Goal: Task Accomplishment & Management: Use online tool/utility

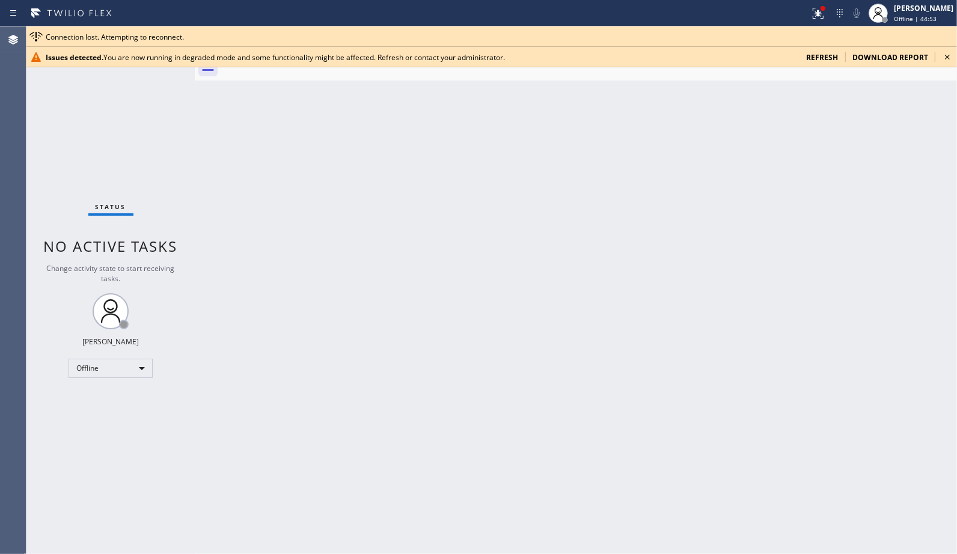
click at [945, 59] on icon at bounding box center [948, 57] width 14 height 14
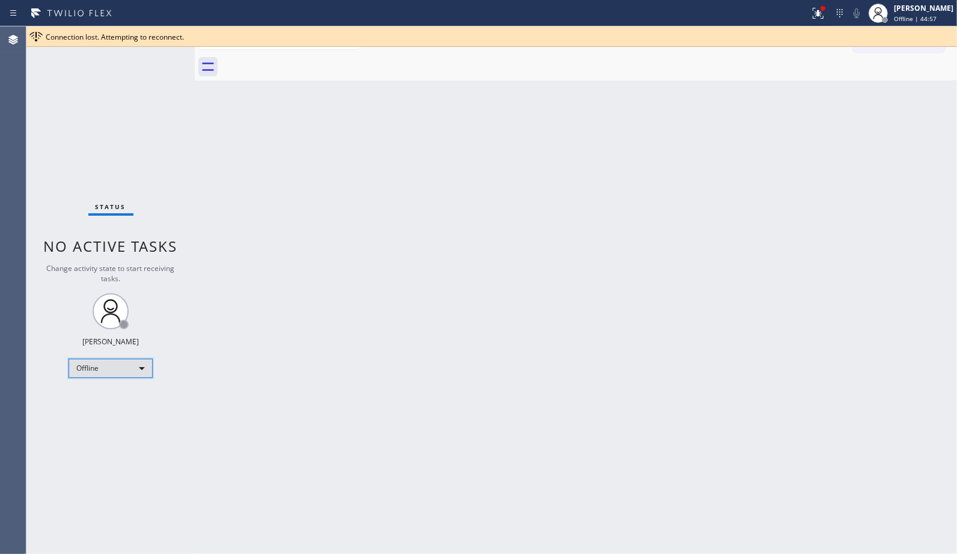
click at [140, 372] on div "Offline" at bounding box center [111, 368] width 84 height 19
click at [132, 413] on li "Unavailable" at bounding box center [110, 415] width 82 height 14
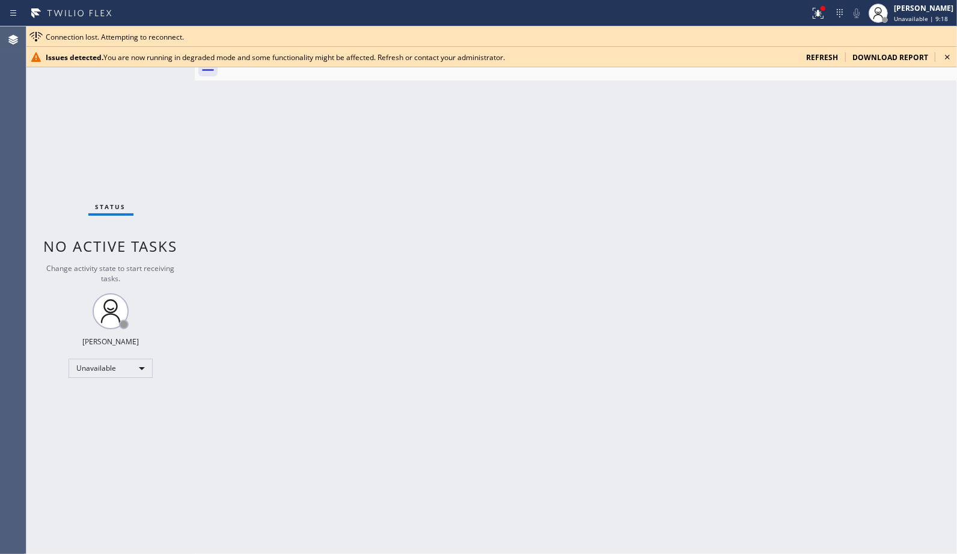
click at [948, 54] on icon at bounding box center [948, 57] width 14 height 14
click at [943, 55] on icon at bounding box center [948, 57] width 14 height 14
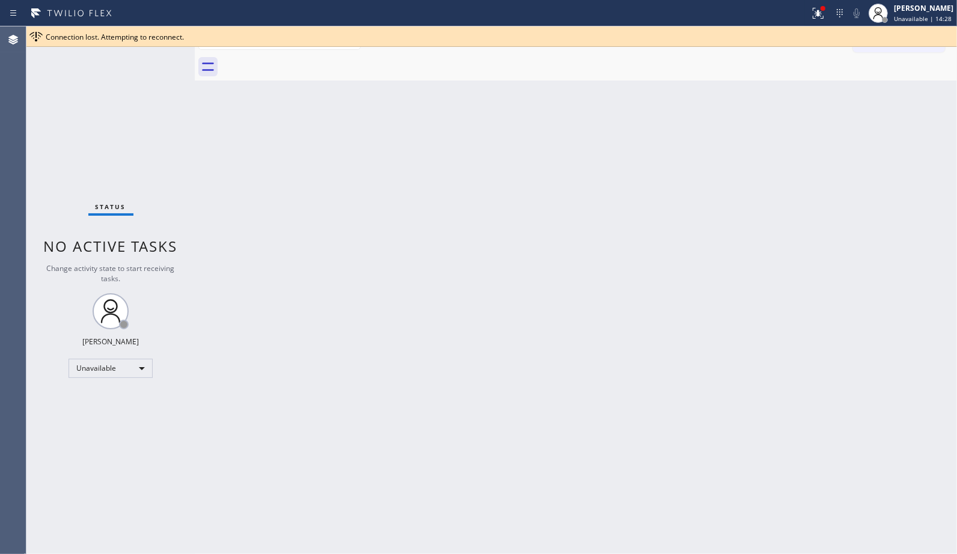
click at [944, 33] on div "Connection lost. Attempting to reconnect." at bounding box center [499, 37] width 907 height 10
click at [945, 33] on icon at bounding box center [948, 36] width 14 height 14
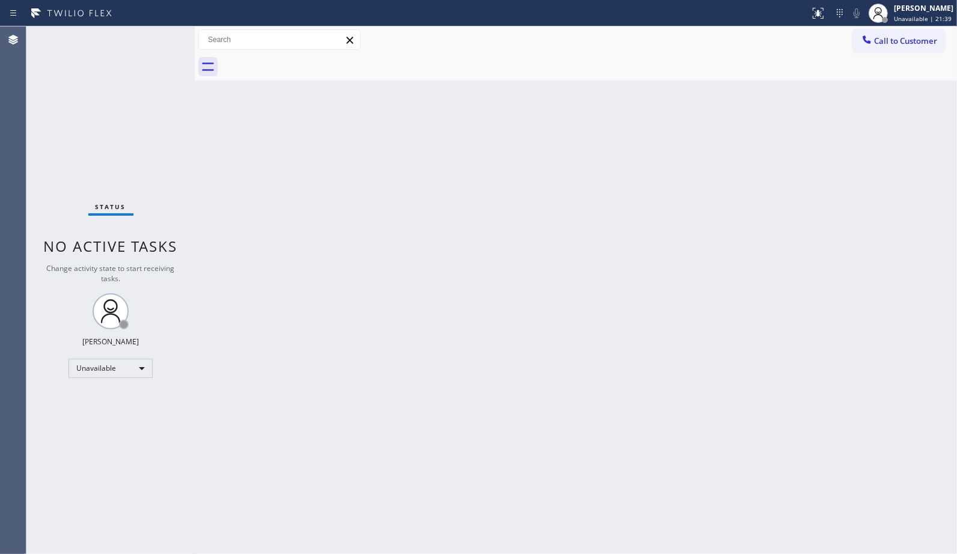
drag, startPoint x: 897, startPoint y: 37, endPoint x: 596, endPoint y: 111, distance: 309.7
click at [889, 35] on span "Call to Customer" at bounding box center [905, 40] width 63 height 11
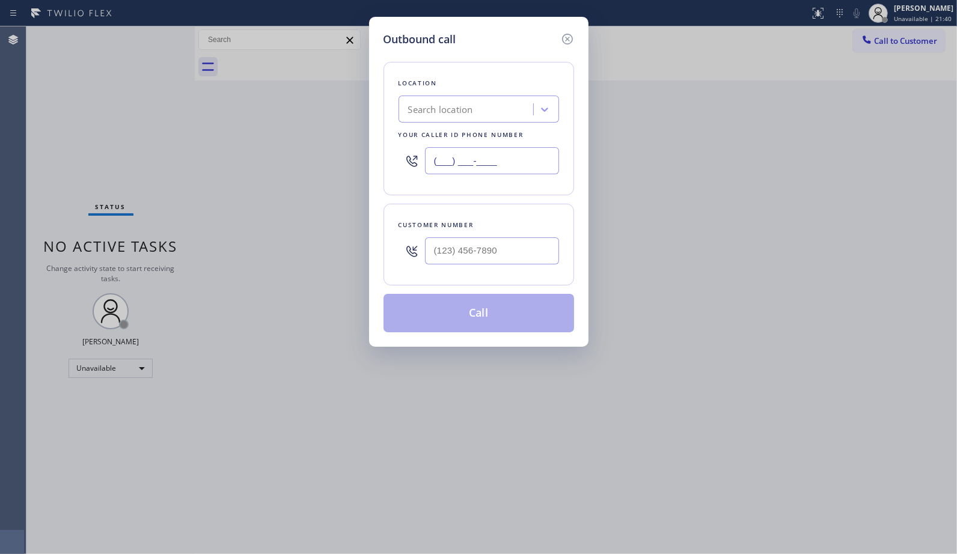
drag, startPoint x: 539, startPoint y: 168, endPoint x: 268, endPoint y: 1, distance: 319.1
click at [352, 132] on div "Outbound call Location Search location Your caller id phone number (___) ___-__…" at bounding box center [478, 277] width 957 height 554
paste input "855) 731-4952"
type input "(855) 731-4952"
drag, startPoint x: 512, startPoint y: 260, endPoint x: 378, endPoint y: 201, distance: 147.0
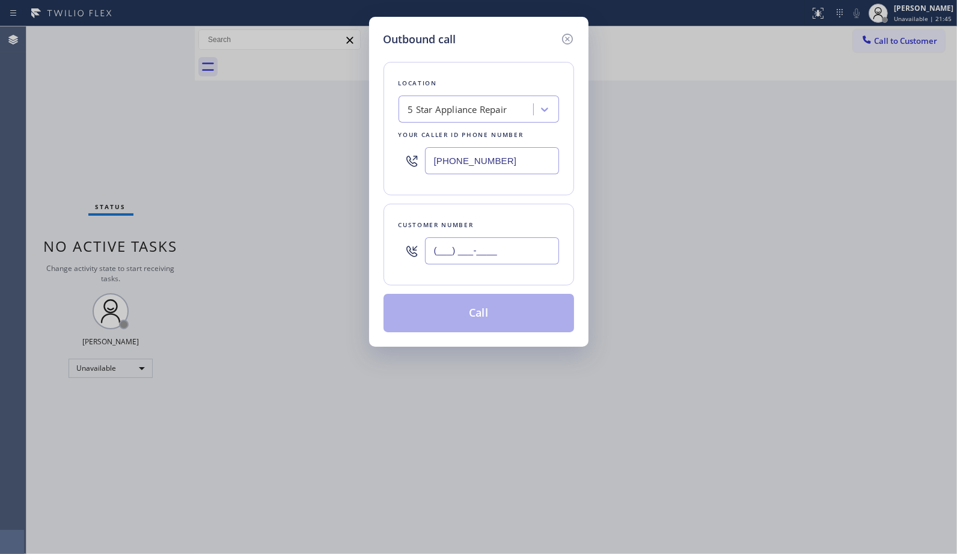
click at [396, 244] on div "Customer number (___) ___-____" at bounding box center [479, 245] width 191 height 82
paste input "305) 613-2161"
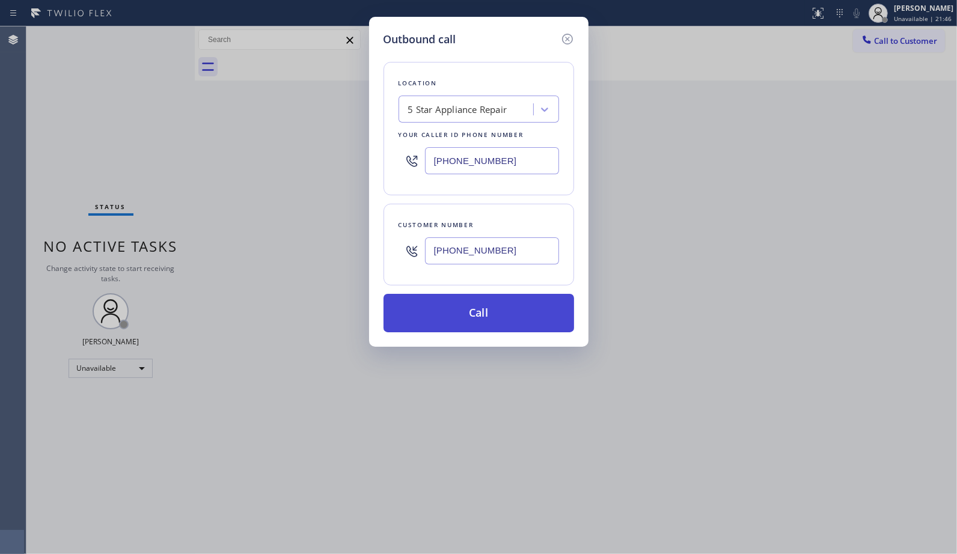
type input "(305) 613-2161"
click at [518, 323] on button "Call" at bounding box center [479, 313] width 191 height 38
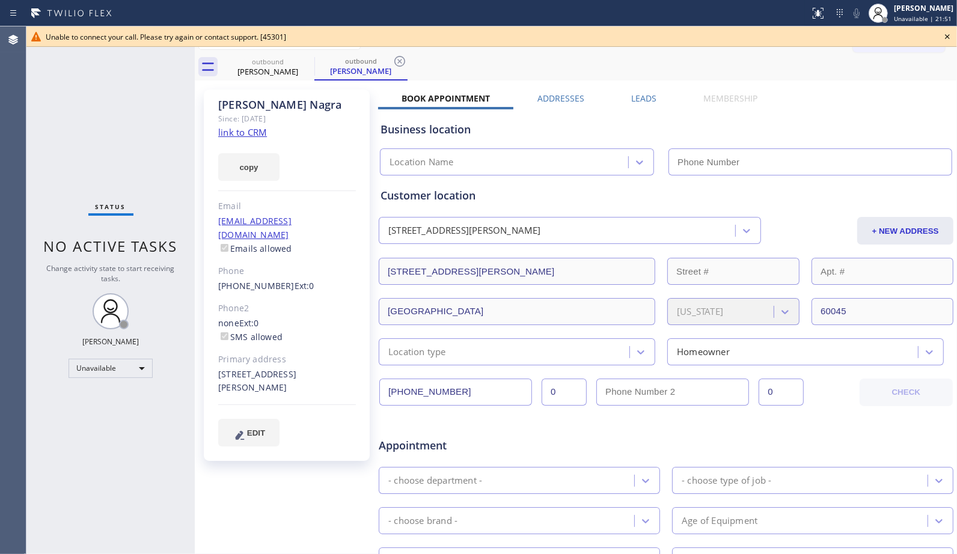
type input "(855) 731-4952"
click at [532, 94] on div "Addresses" at bounding box center [561, 101] width 94 height 17
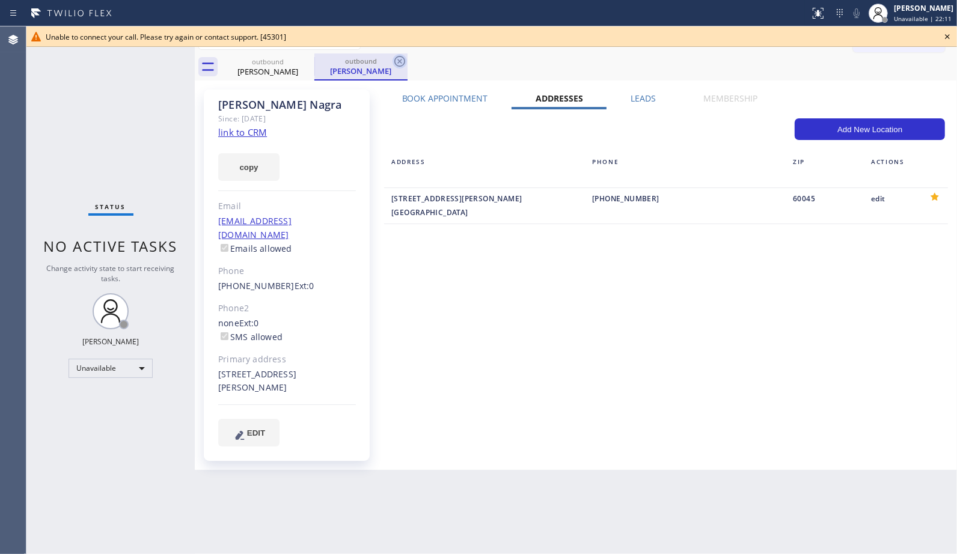
click at [404, 65] on icon at bounding box center [400, 61] width 14 height 14
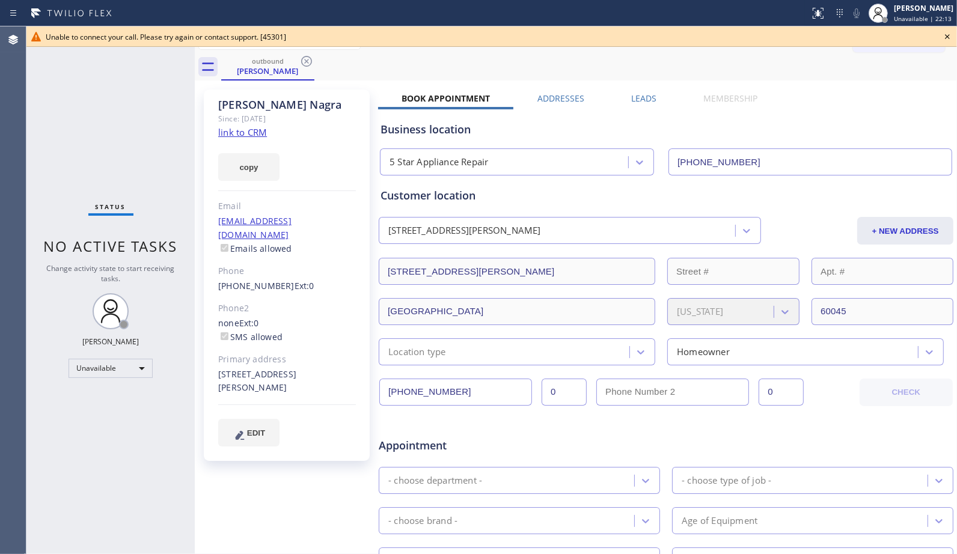
click at [954, 34] on icon at bounding box center [948, 36] width 14 height 14
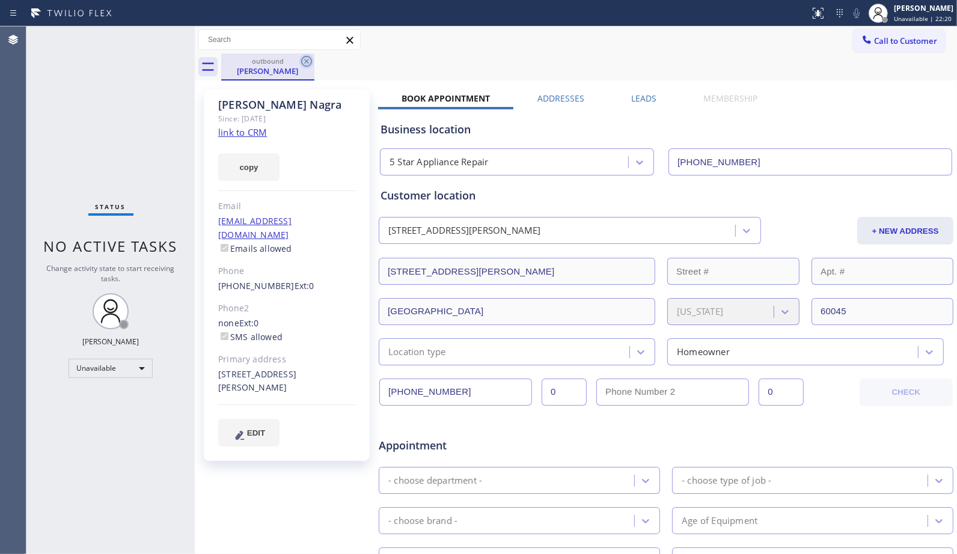
click at [303, 61] on icon at bounding box center [306, 61] width 14 height 14
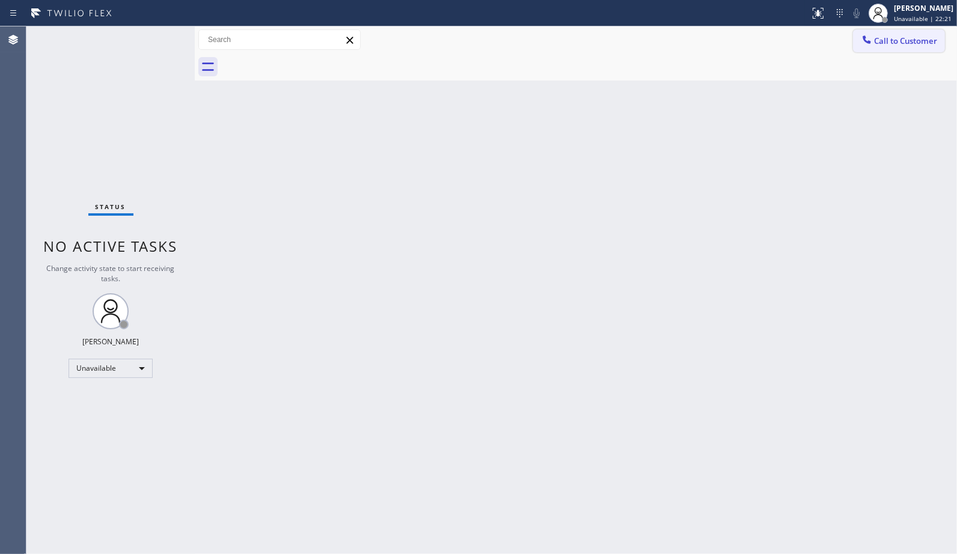
click at [890, 43] on span "Call to Customer" at bounding box center [905, 40] width 63 height 11
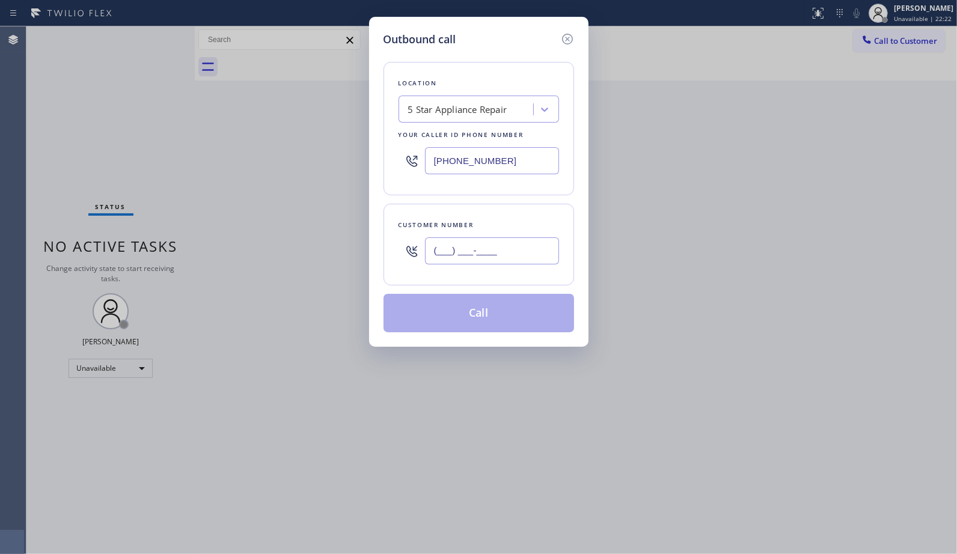
drag, startPoint x: 470, startPoint y: 263, endPoint x: 405, endPoint y: 247, distance: 67.1
click at [405, 250] on div "(___) ___-____" at bounding box center [479, 251] width 161 height 39
paste input "305) 613-2161"
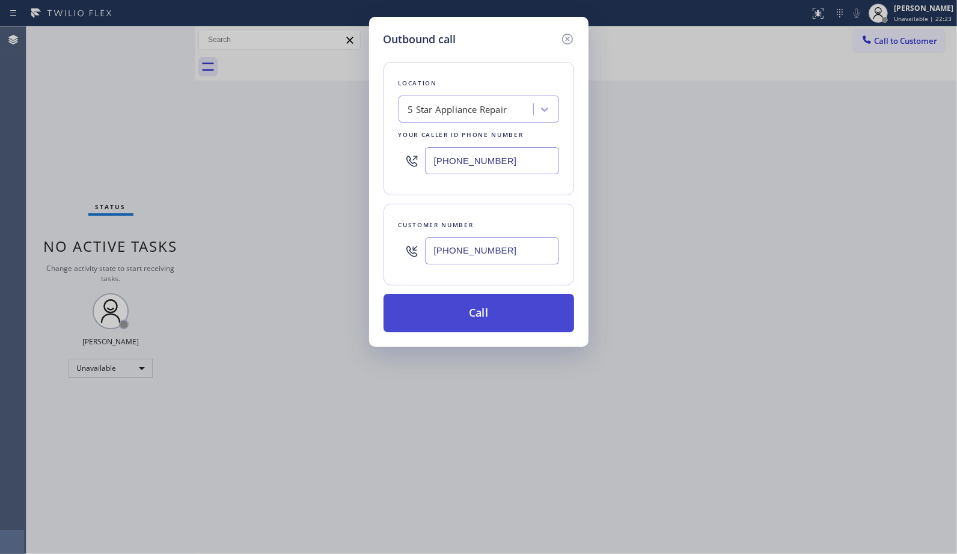
type input "(305) 613-2161"
click at [503, 319] on button "Call" at bounding box center [479, 313] width 191 height 38
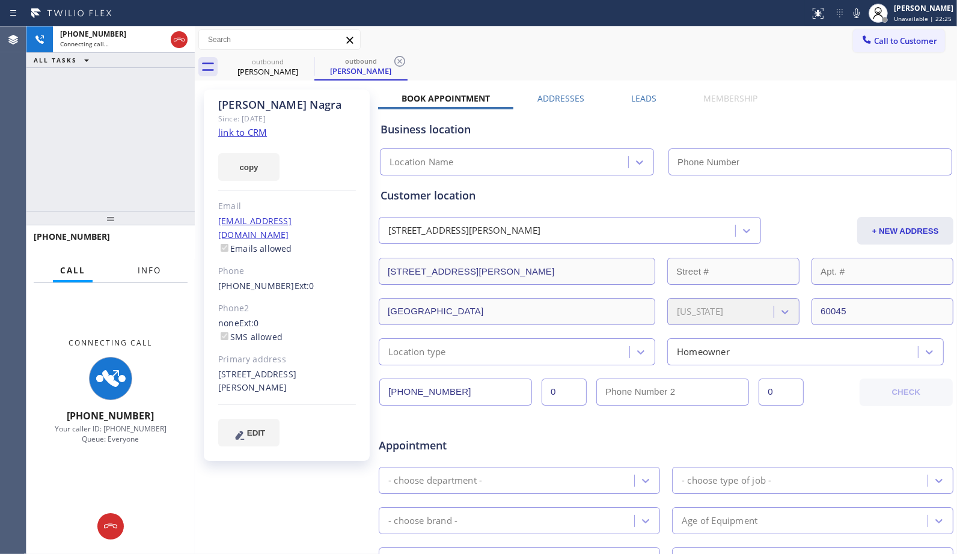
click at [141, 265] on span "Info" at bounding box center [149, 270] width 23 height 11
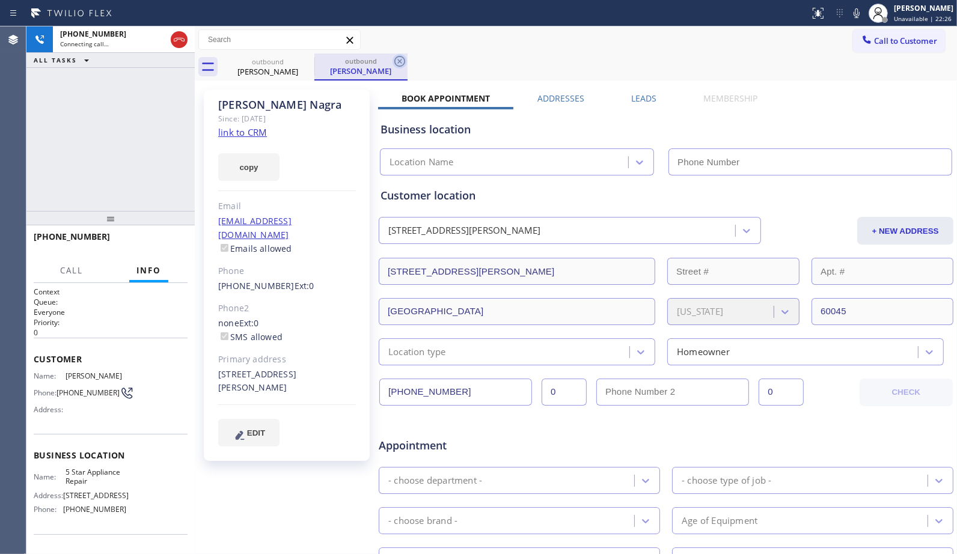
click at [405, 58] on icon at bounding box center [400, 61] width 14 height 14
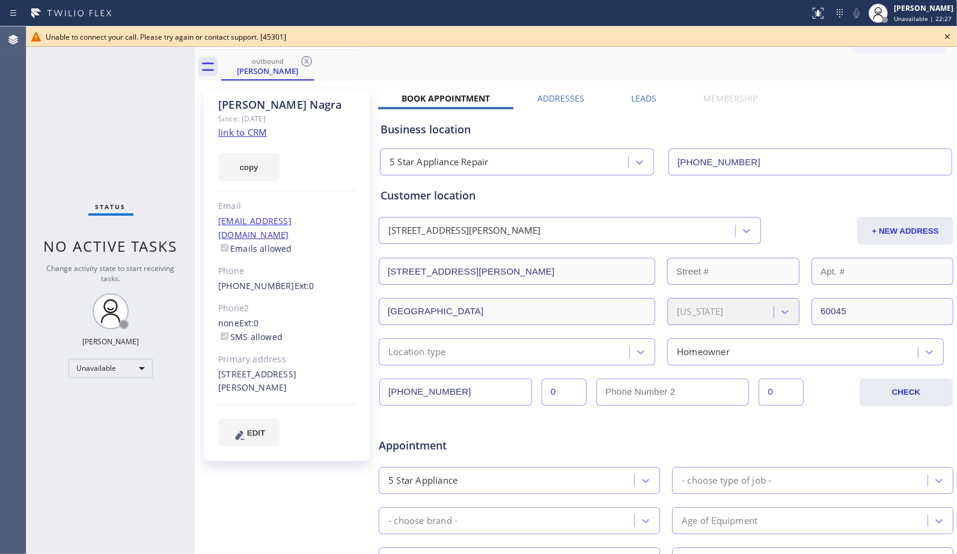
type input "(855) 731-4952"
click at [948, 37] on icon at bounding box center [948, 36] width 14 height 14
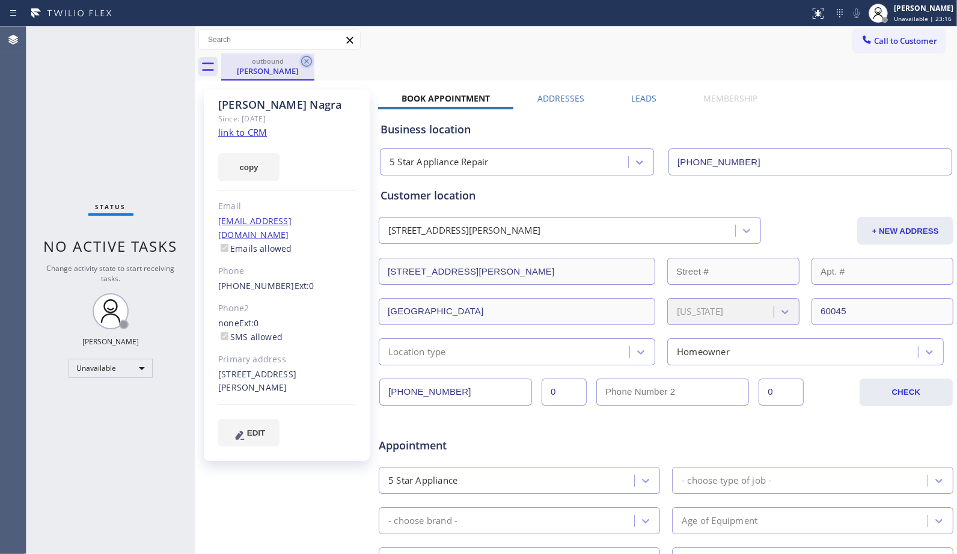
click at [308, 57] on icon at bounding box center [306, 61] width 11 height 11
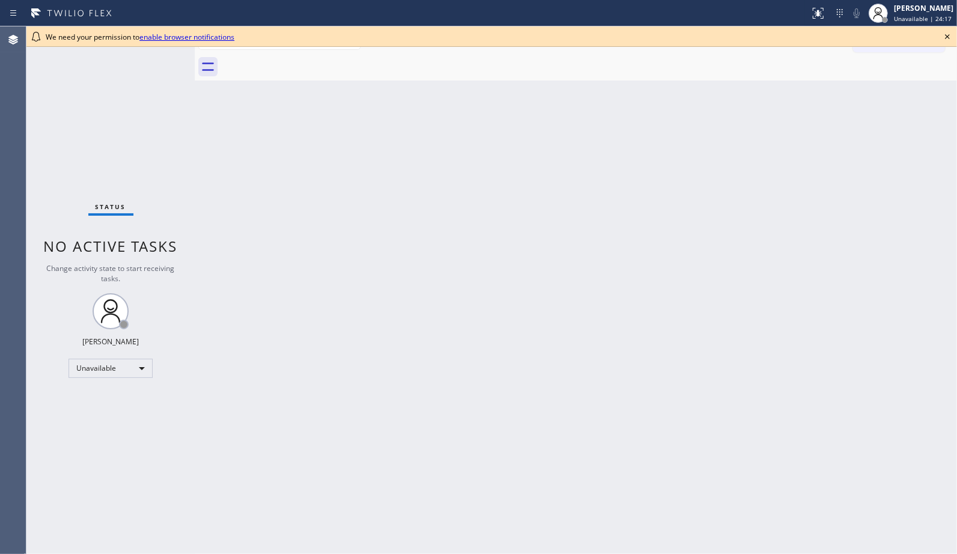
click at [521, 57] on div at bounding box center [589, 67] width 736 height 27
click at [950, 33] on icon at bounding box center [948, 36] width 14 height 14
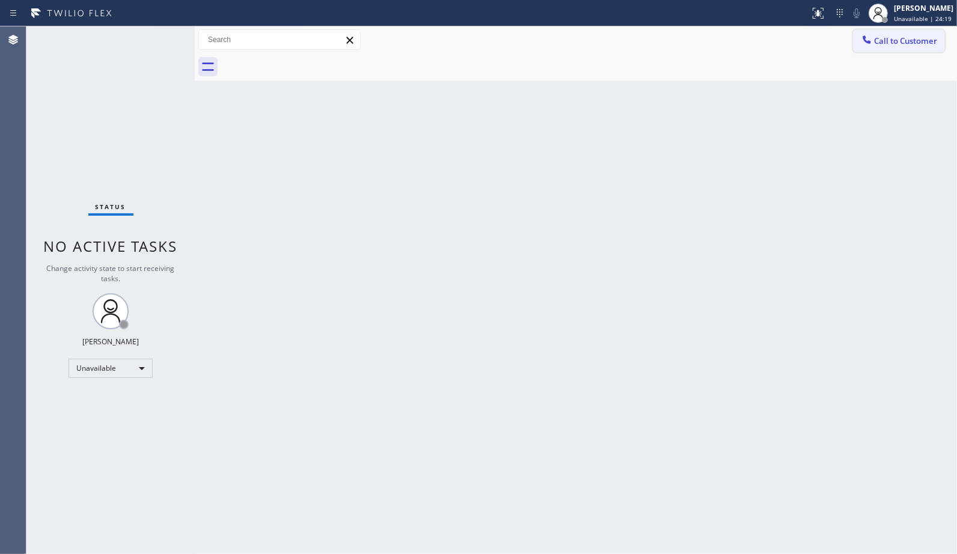
click at [935, 35] on span "Call to Customer" at bounding box center [905, 40] width 63 height 11
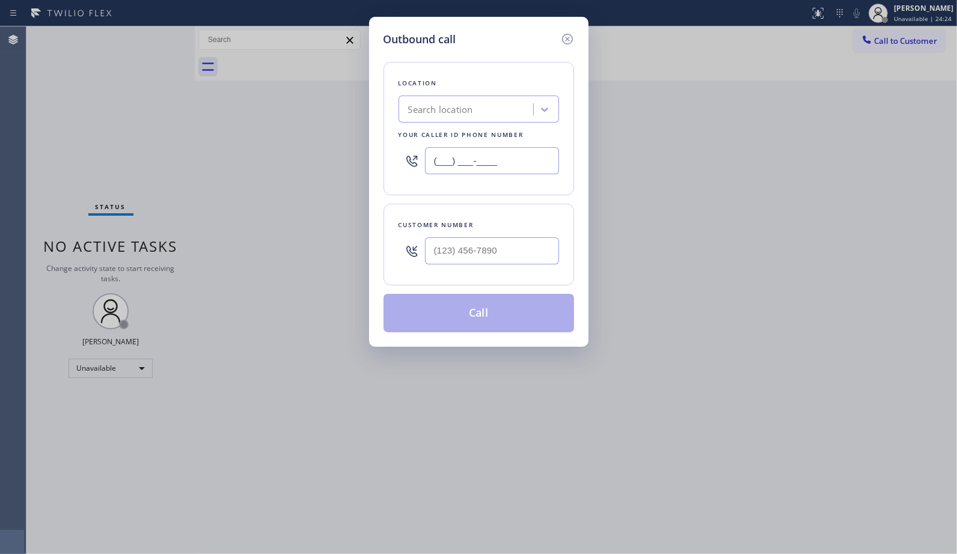
drag, startPoint x: 511, startPoint y: 163, endPoint x: 380, endPoint y: 135, distance: 134.0
click at [385, 150] on div "Location Search location Your caller id phone number (___) ___-____" at bounding box center [479, 129] width 191 height 134
paste input "855) 731-4952"
type input "(855) 731-4952"
click at [502, 257] on input "(___) ___-____" at bounding box center [492, 251] width 134 height 27
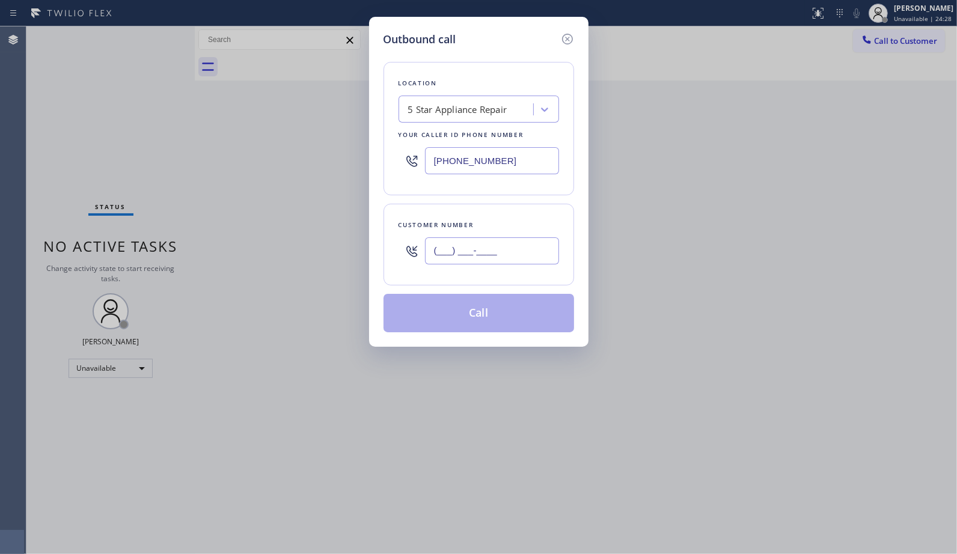
paste input "305) 613-2161"
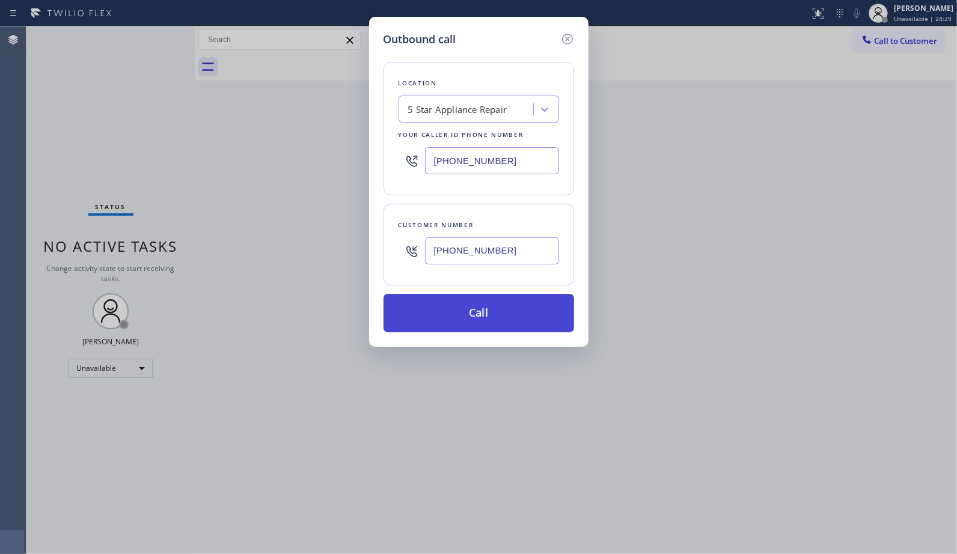
type input "(305) 613-2161"
click at [503, 316] on button "Call" at bounding box center [479, 313] width 191 height 38
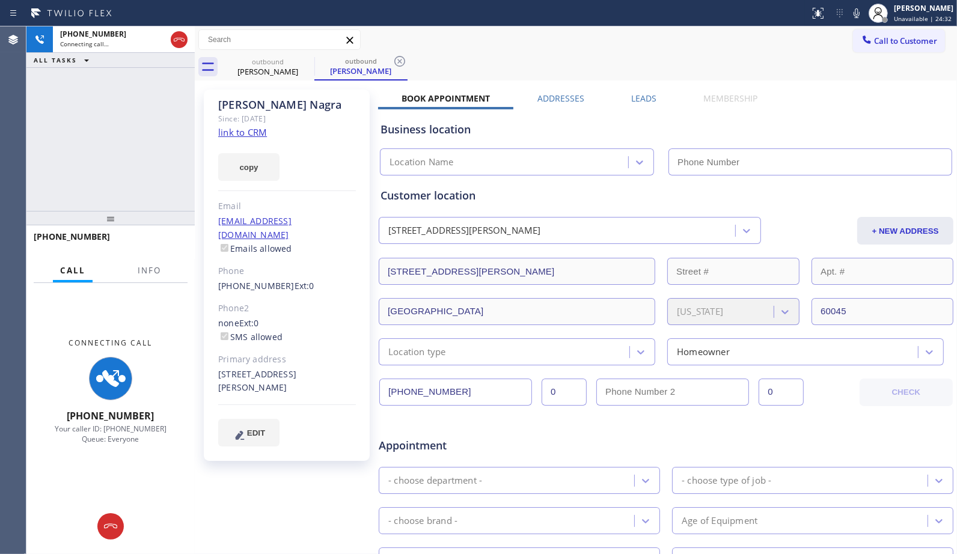
click at [131, 251] on div at bounding box center [107, 249] width 146 height 10
click at [168, 267] on div "Call Info" at bounding box center [111, 271] width 154 height 24
type input "(855) 731-4952"
click at [141, 268] on span "Info" at bounding box center [149, 270] width 23 height 11
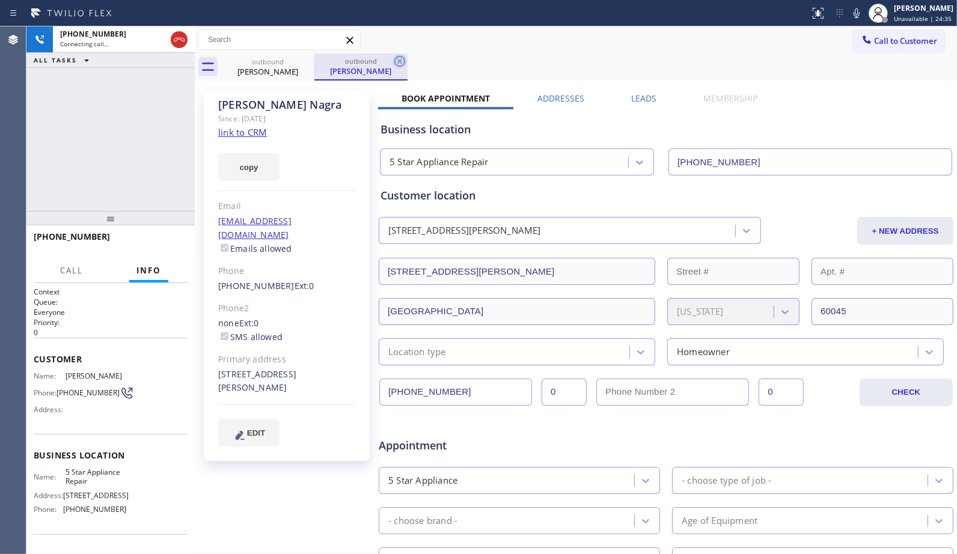
click at [406, 64] on icon at bounding box center [400, 61] width 14 height 14
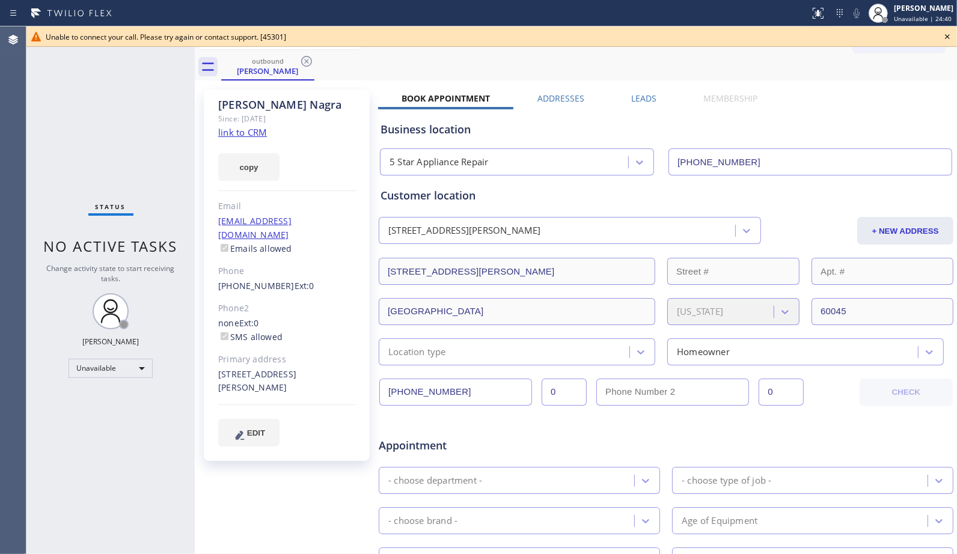
click at [362, 69] on div "outbound Raj Nagra" at bounding box center [589, 67] width 736 height 27
click at [310, 55] on icon at bounding box center [306, 61] width 14 height 14
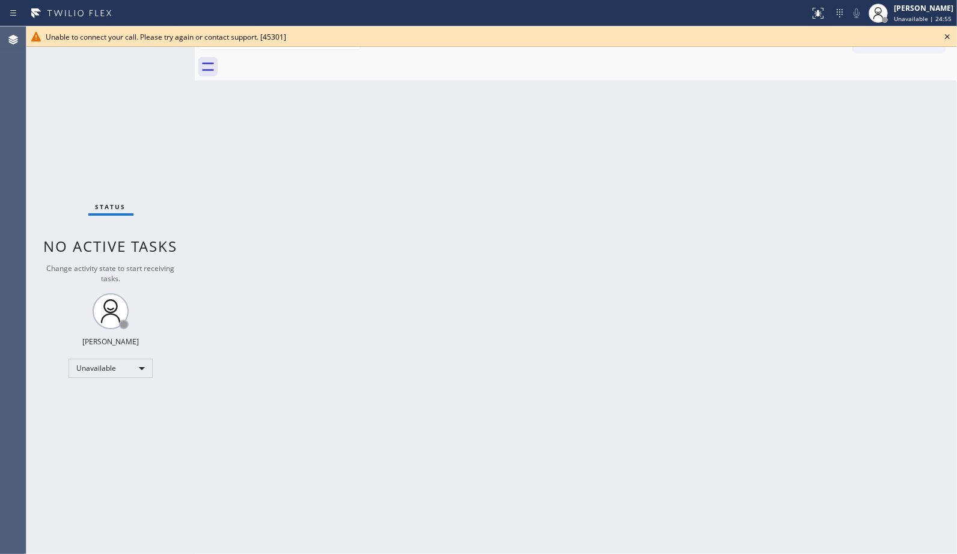
click at [419, 159] on div "Back to Dashboard Change Sender ID Customers Technicians Select a contact Outbo…" at bounding box center [576, 290] width 763 height 528
click at [945, 35] on icon at bounding box center [948, 36] width 14 height 14
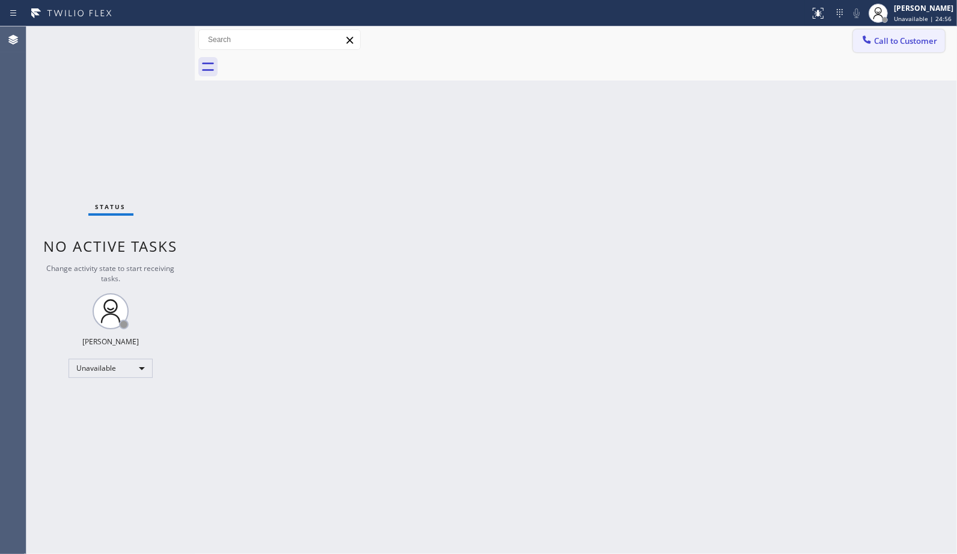
click at [925, 43] on span "Call to Customer" at bounding box center [905, 40] width 63 height 11
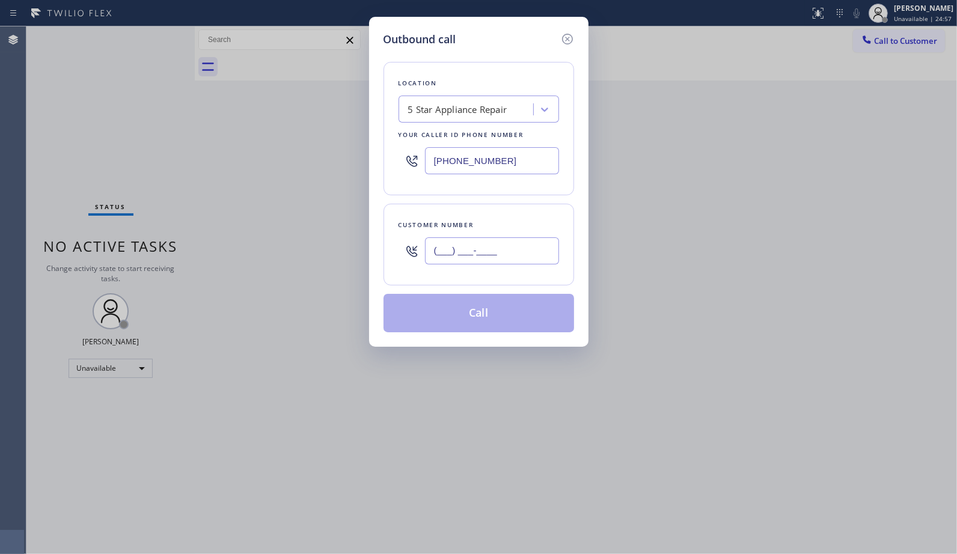
drag, startPoint x: 505, startPoint y: 249, endPoint x: 280, endPoint y: 197, distance: 230.8
click at [315, 253] on div "Outbound call Location 5 Star Appliance Repair Your caller id phone number (855…" at bounding box center [478, 277] width 957 height 554
paste input "323) 393-2108"
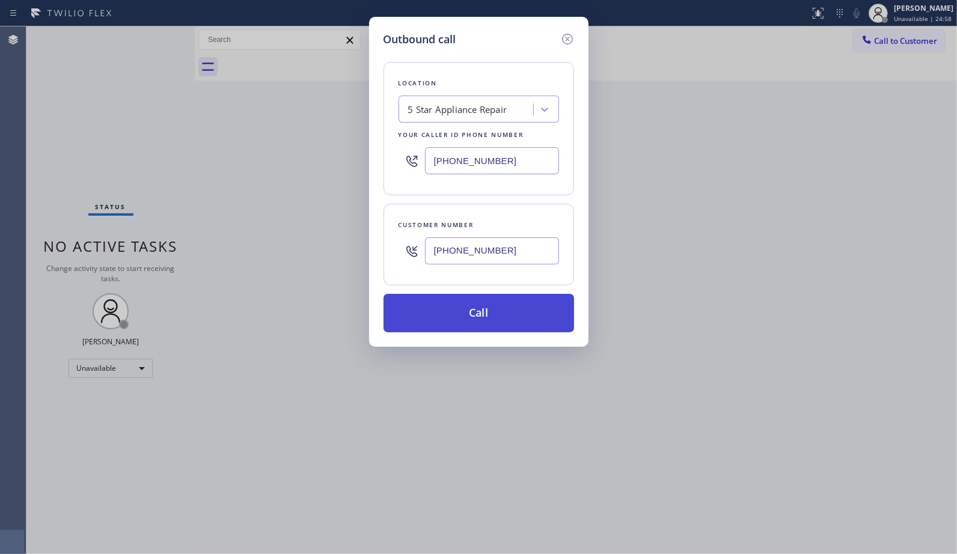
type input "[PHONE_NUMBER]"
click at [497, 308] on button "Call" at bounding box center [479, 313] width 191 height 38
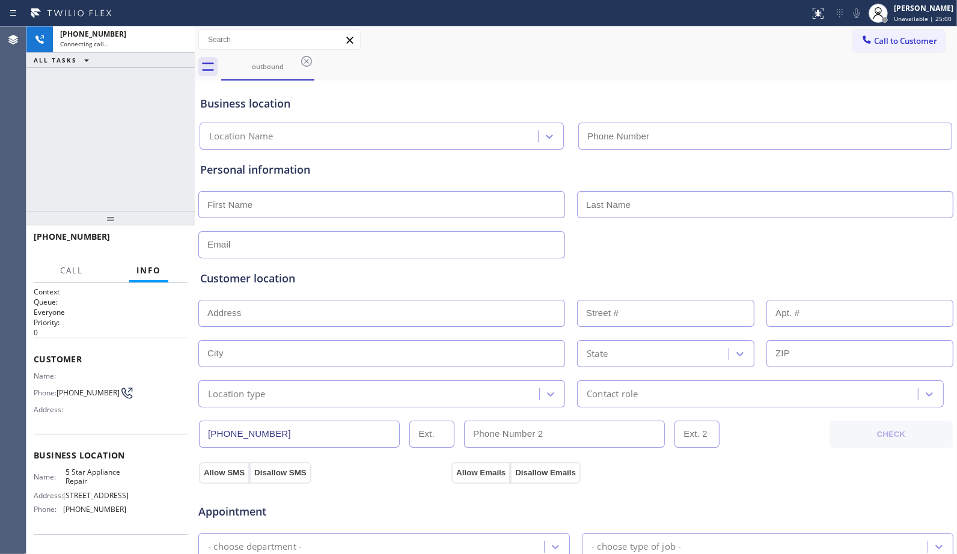
type input "(855) 731-4952"
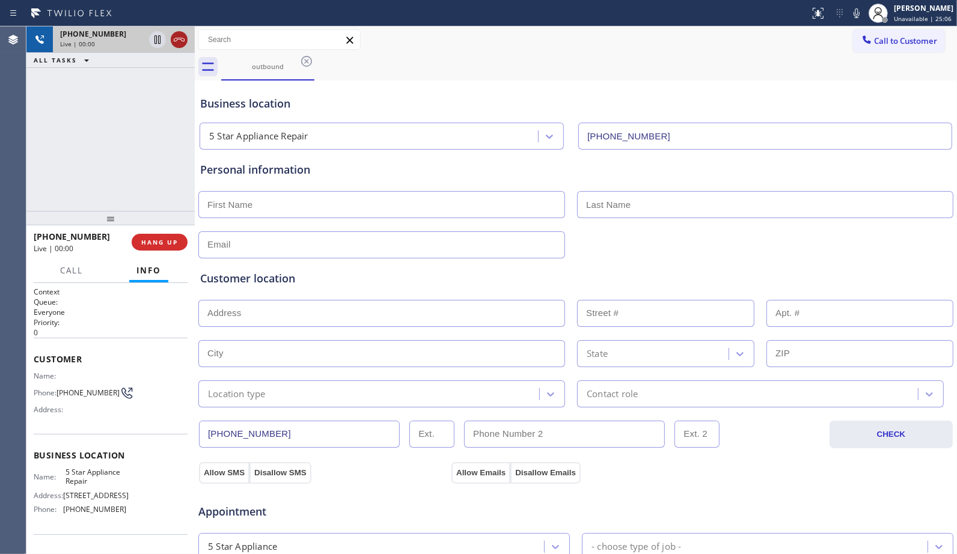
click at [182, 43] on icon at bounding box center [179, 39] width 14 height 14
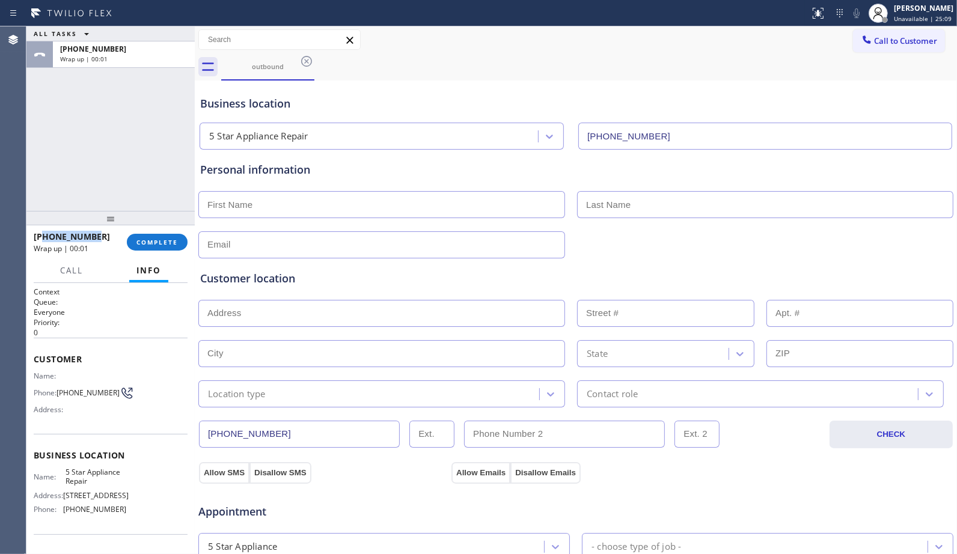
drag, startPoint x: 88, startPoint y: 233, endPoint x: 44, endPoint y: 238, distance: 44.8
click at [44, 238] on div "+13233932108" at bounding box center [76, 236] width 85 height 11
click at [147, 243] on span "COMPLETE" at bounding box center [157, 242] width 41 height 8
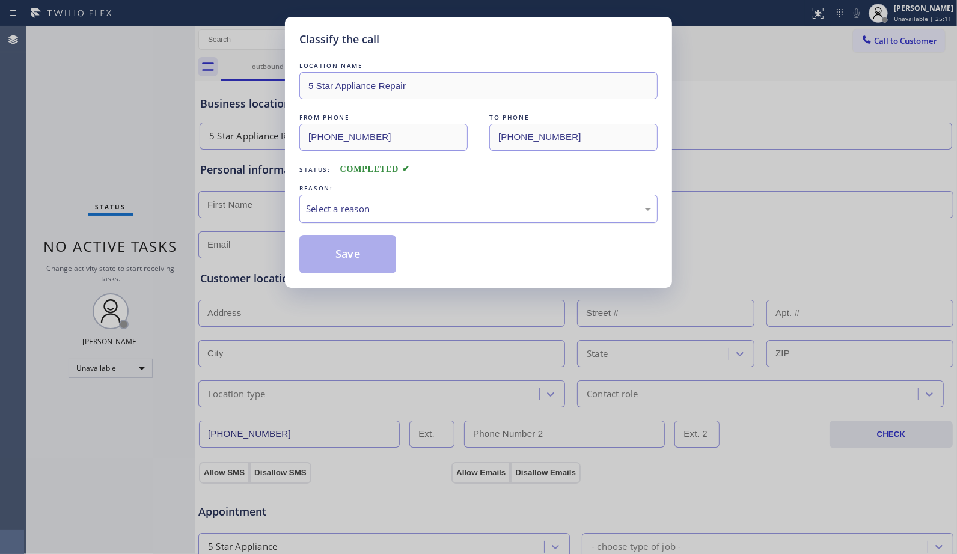
click at [570, 207] on div "Select a reason" at bounding box center [478, 209] width 345 height 14
click at [370, 260] on button "Save" at bounding box center [347, 254] width 97 height 38
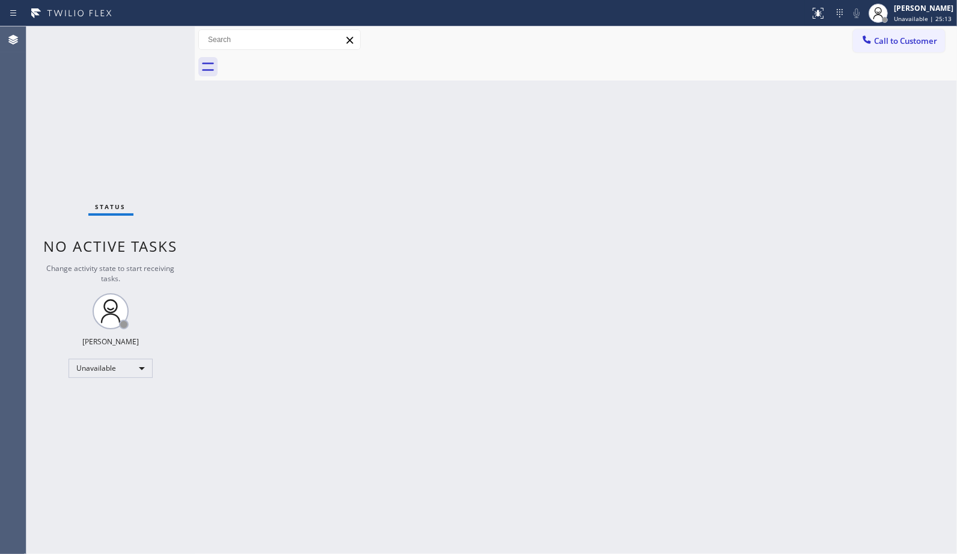
click at [927, 49] on button "Call to Customer" at bounding box center [899, 40] width 92 height 23
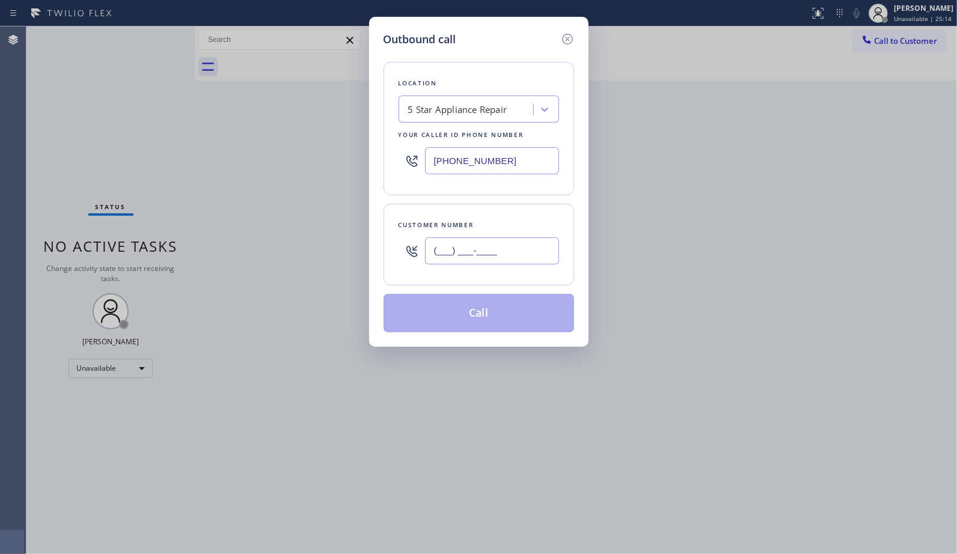
drag, startPoint x: 498, startPoint y: 241, endPoint x: 413, endPoint y: 263, distance: 88.3
click at [413, 263] on div "(___) ___-____" at bounding box center [479, 251] width 161 height 39
paste input "323) 393-2108"
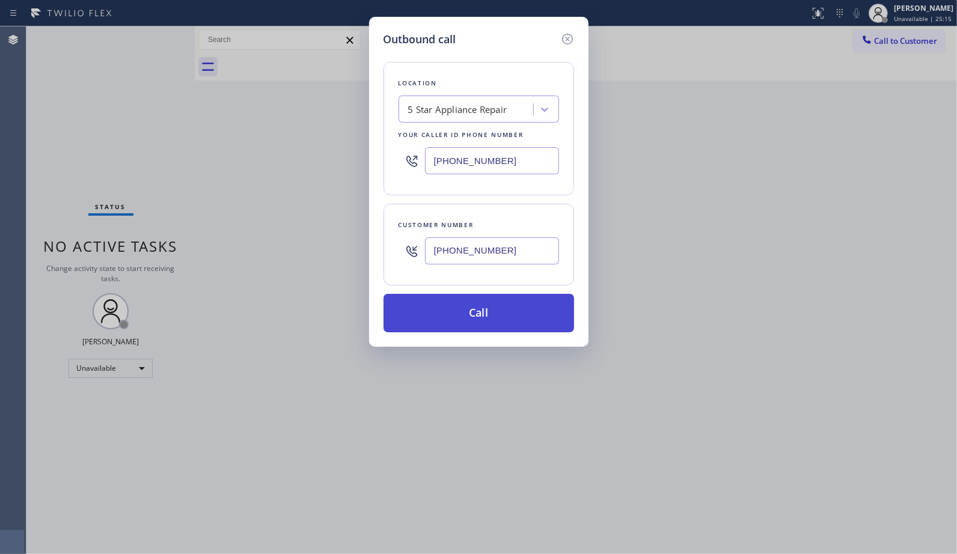
type input "[PHONE_NUMBER]"
click at [529, 306] on button "Call" at bounding box center [479, 313] width 191 height 38
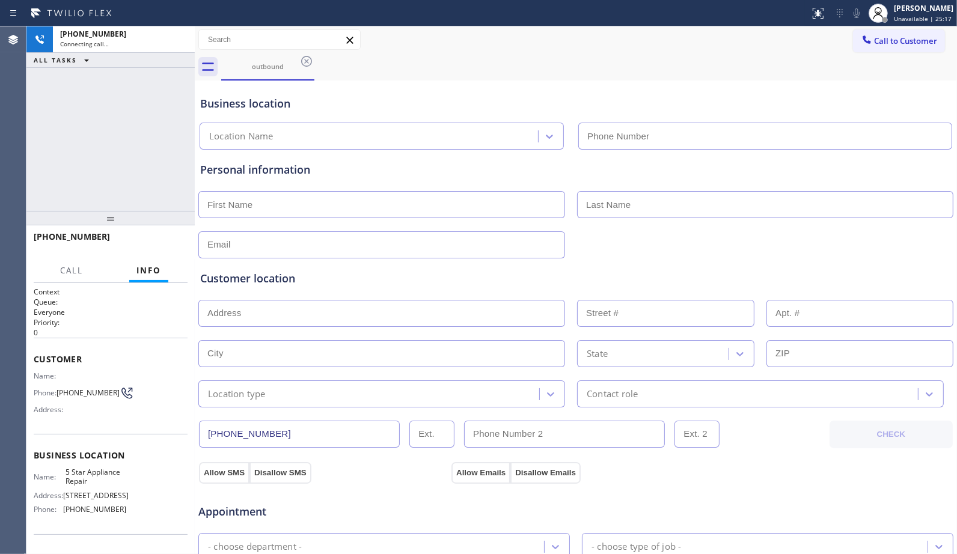
type input "(855) 731-4952"
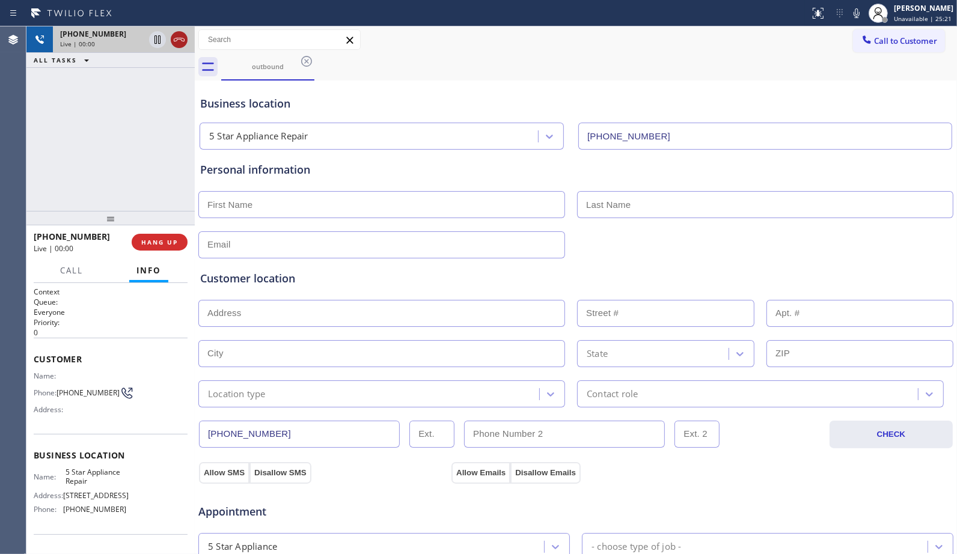
click at [176, 41] on icon at bounding box center [179, 39] width 14 height 14
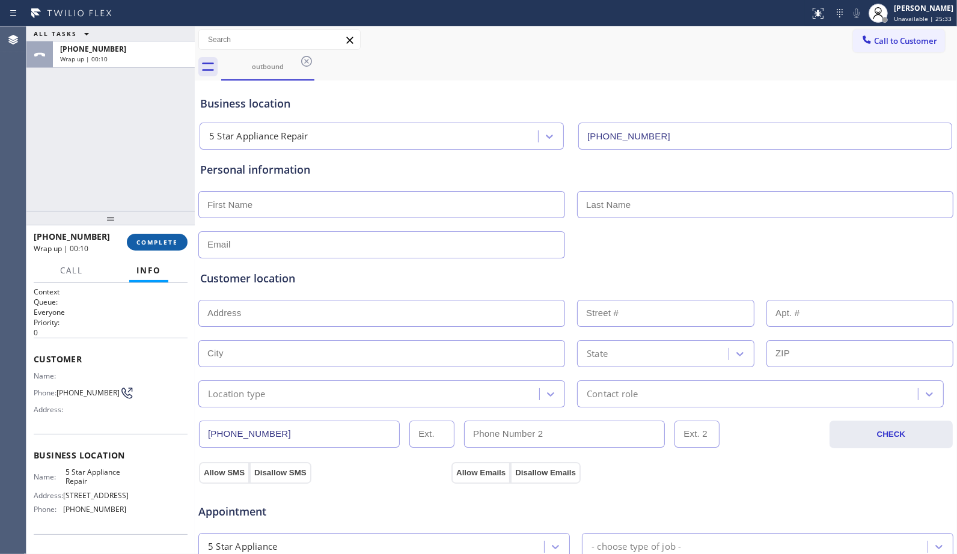
click at [157, 241] on span "COMPLETE" at bounding box center [157, 242] width 41 height 8
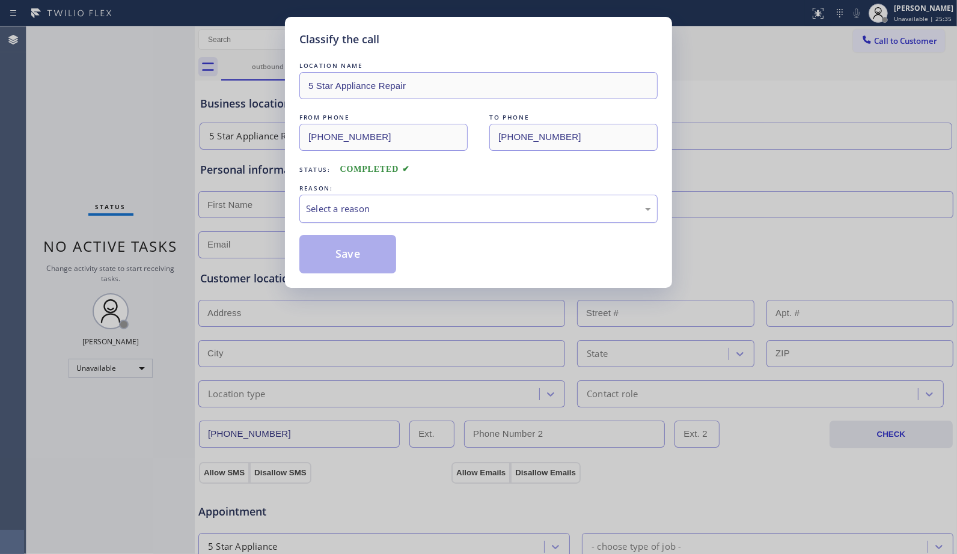
click at [470, 209] on div "Select a reason" at bounding box center [478, 209] width 345 height 14
click at [367, 265] on button "Save" at bounding box center [347, 254] width 97 height 38
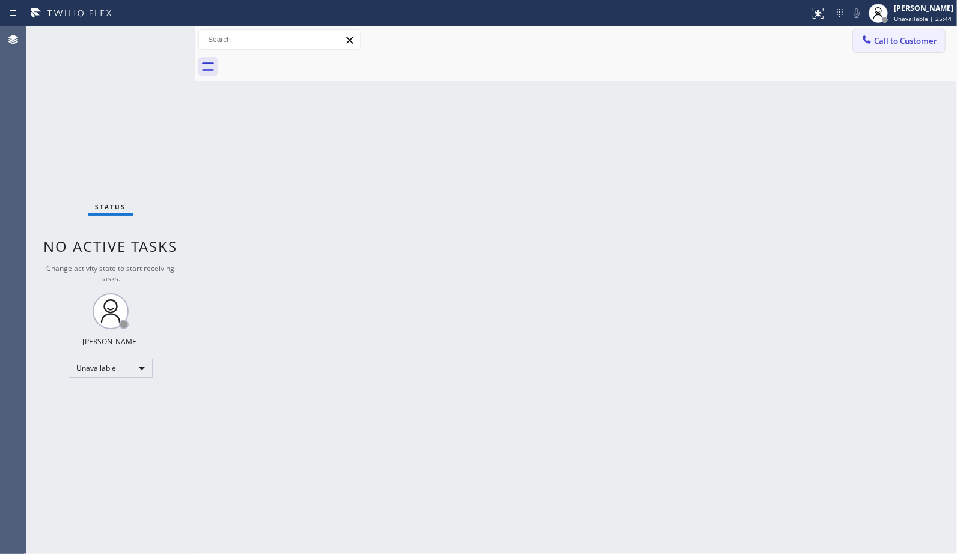
click at [889, 40] on span "Call to Customer" at bounding box center [905, 40] width 63 height 11
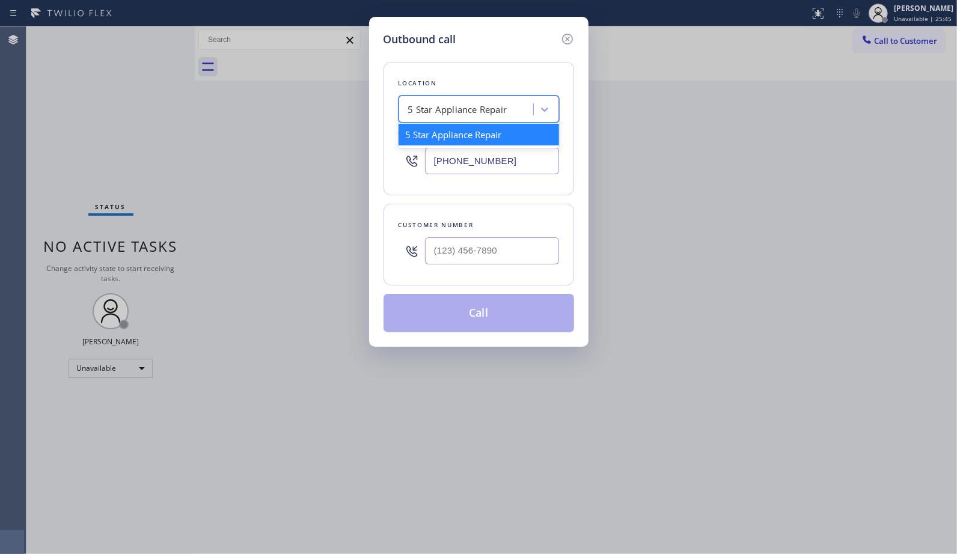
click at [503, 116] on div "5 Star Appliance Repair" at bounding box center [457, 110] width 99 height 14
paste input "Repair High End 5 Star Appliance Repai"
click at [428, 108] on input "Repair High End 5 Star Appliance Repair" at bounding box center [436, 110] width 181 height 10
type input "5 Star Appliance Repair"
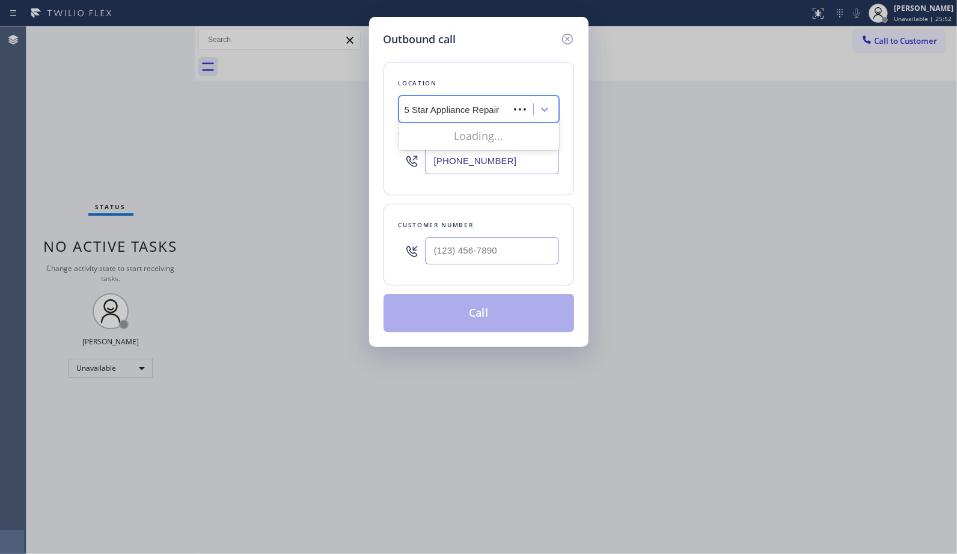
scroll to position [0, 0]
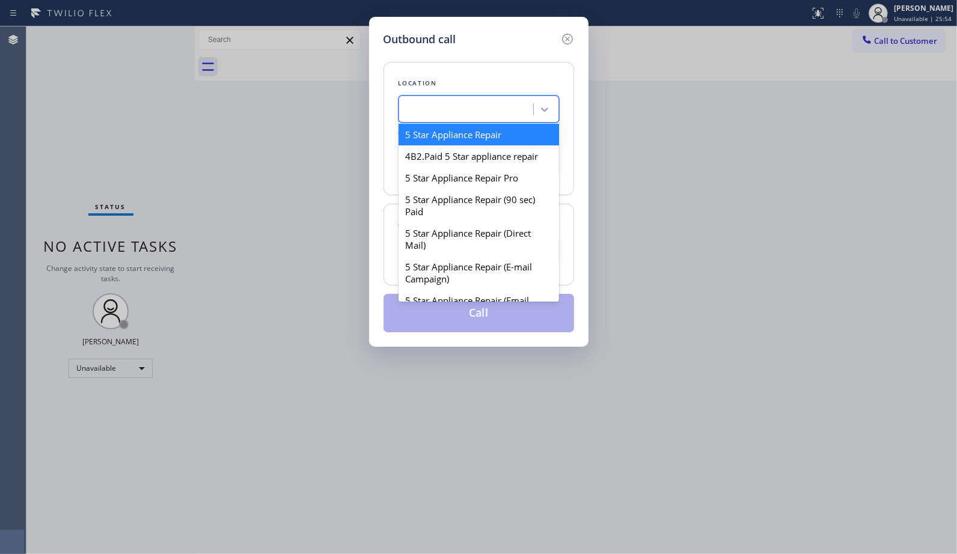
click at [518, 107] on div "5 Star Appliance Repair" at bounding box center [467, 109] width 131 height 21
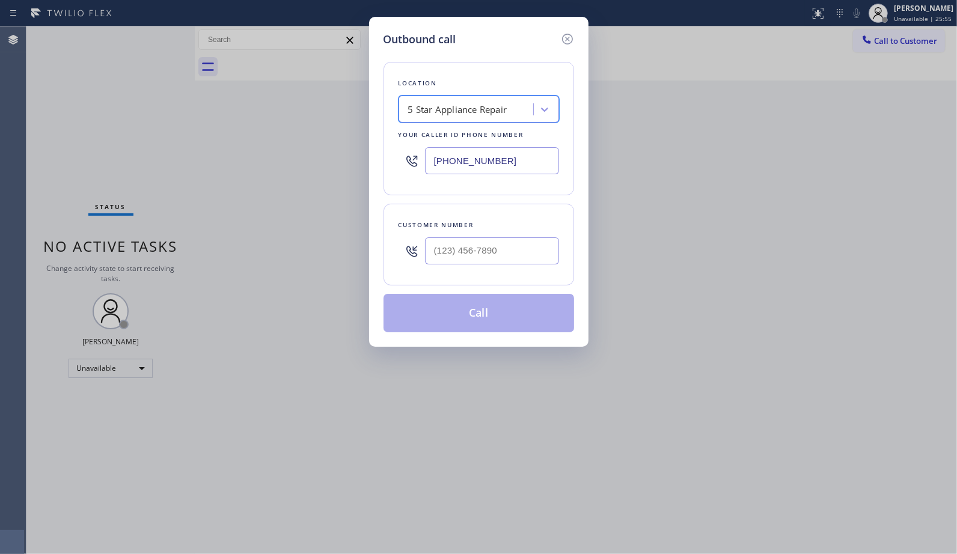
click at [505, 108] on div "5 Star Appliance Repair" at bounding box center [457, 110] width 99 height 14
click at [485, 134] on div "5 Star Appliance Repair" at bounding box center [479, 135] width 161 height 22
click at [455, 106] on div "5 Star Appliance Repair" at bounding box center [457, 110] width 99 height 14
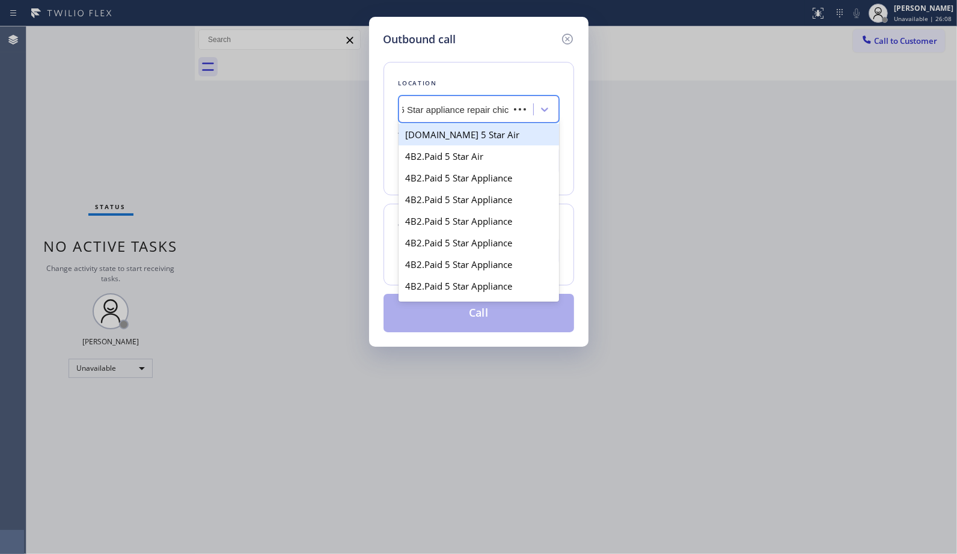
type input "5 Star appliance repair chica"
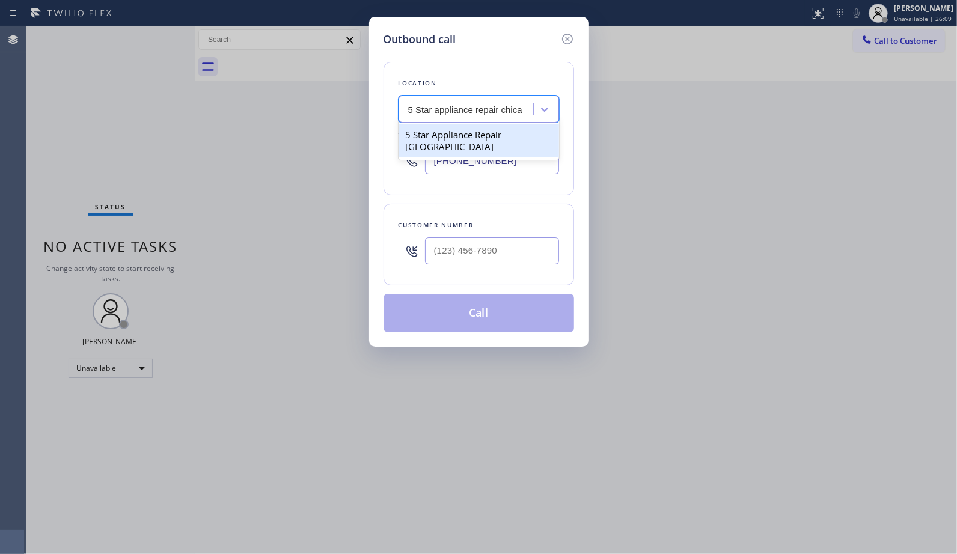
click at [477, 136] on div "5 Star Appliance Repair Chicago" at bounding box center [479, 141] width 161 height 34
type input "(312) 634-6488"
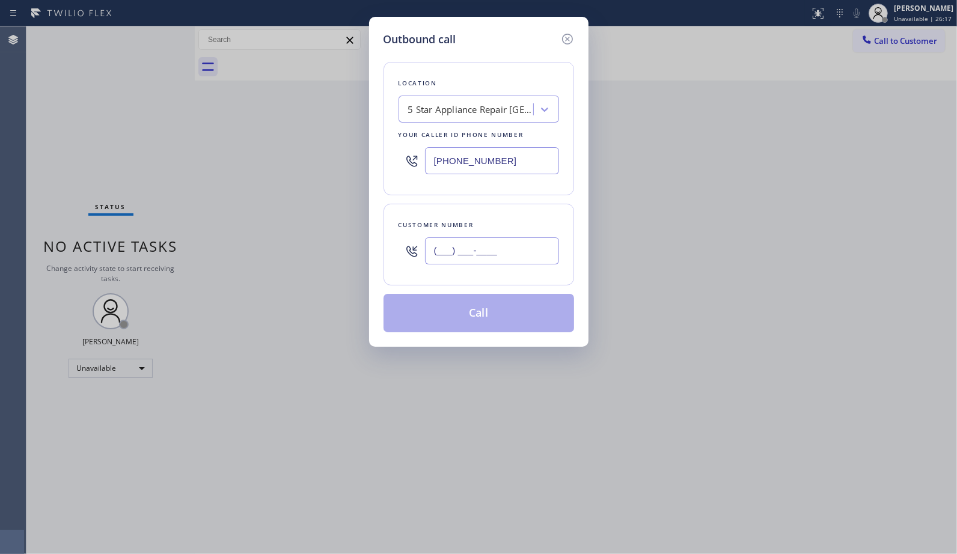
click at [484, 265] on input "(___) ___-____" at bounding box center [492, 251] width 134 height 27
paste input "305) 613-2161"
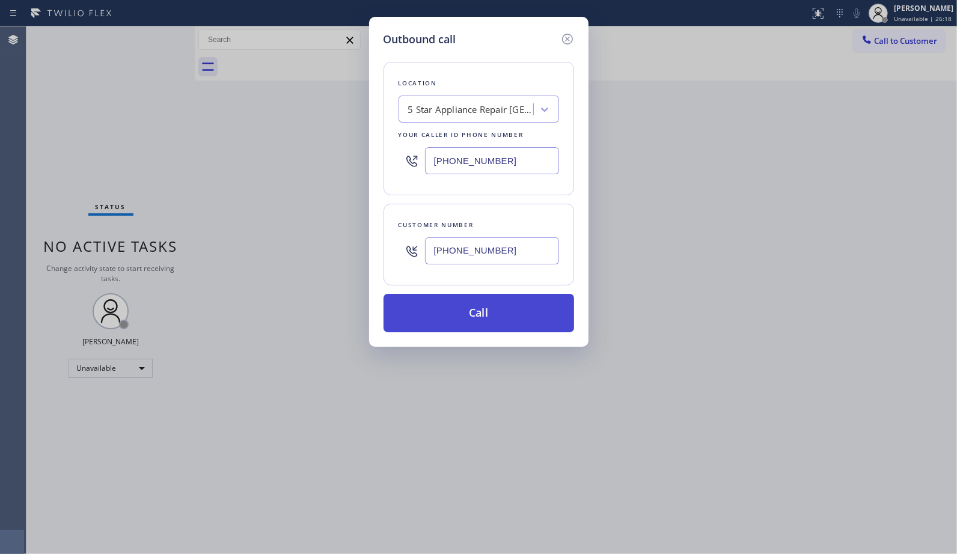
type input "(305) 613-2161"
click at [503, 311] on button "Call" at bounding box center [479, 313] width 191 height 38
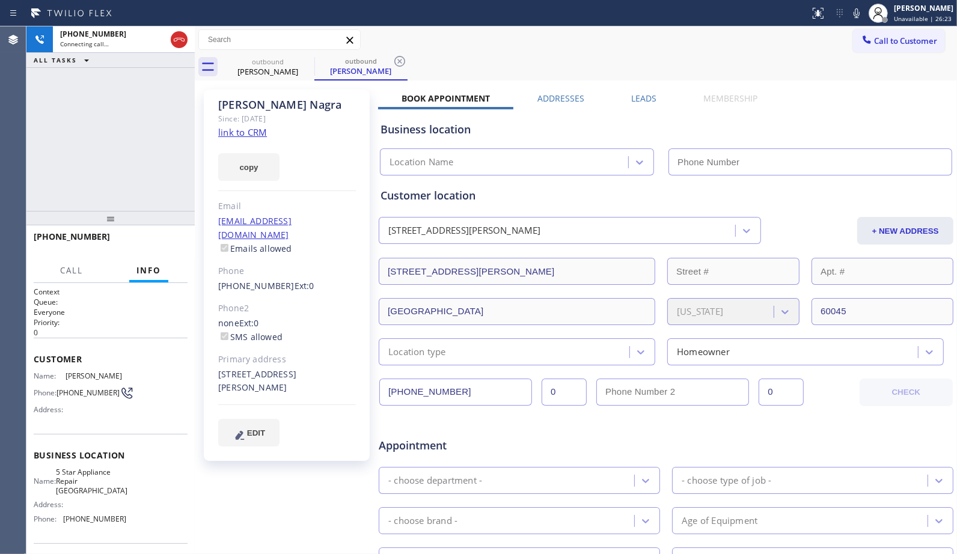
type input "(312) 634-6488"
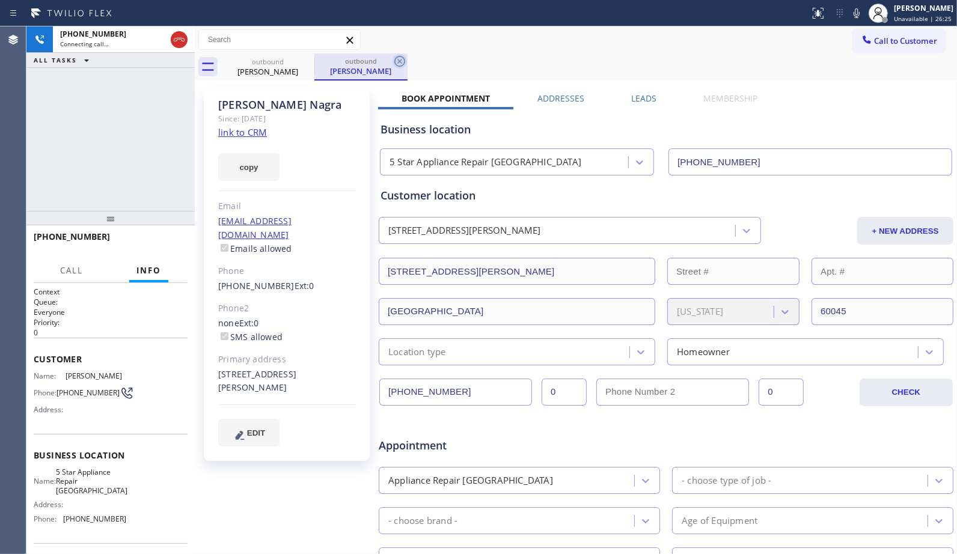
click at [398, 58] on icon at bounding box center [400, 61] width 14 height 14
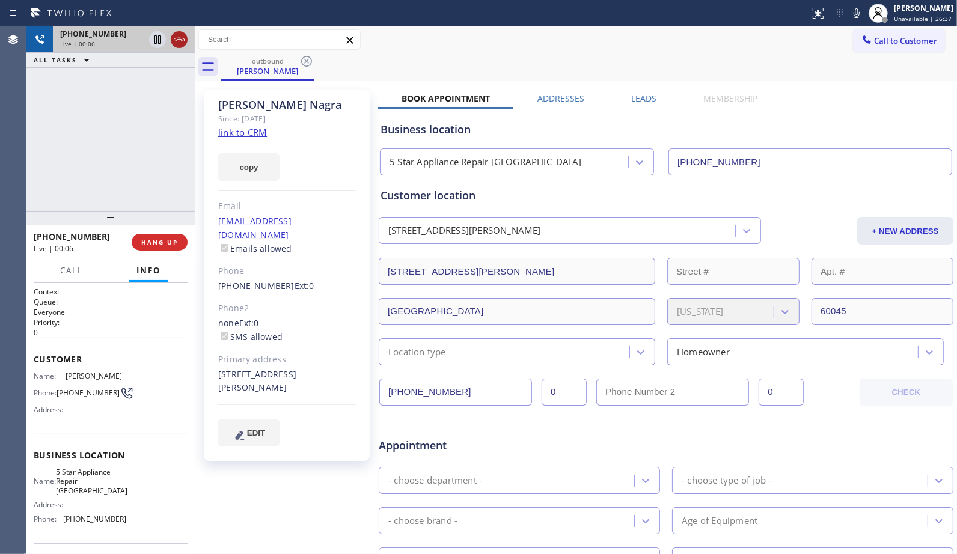
click at [178, 43] on icon at bounding box center [179, 39] width 14 height 14
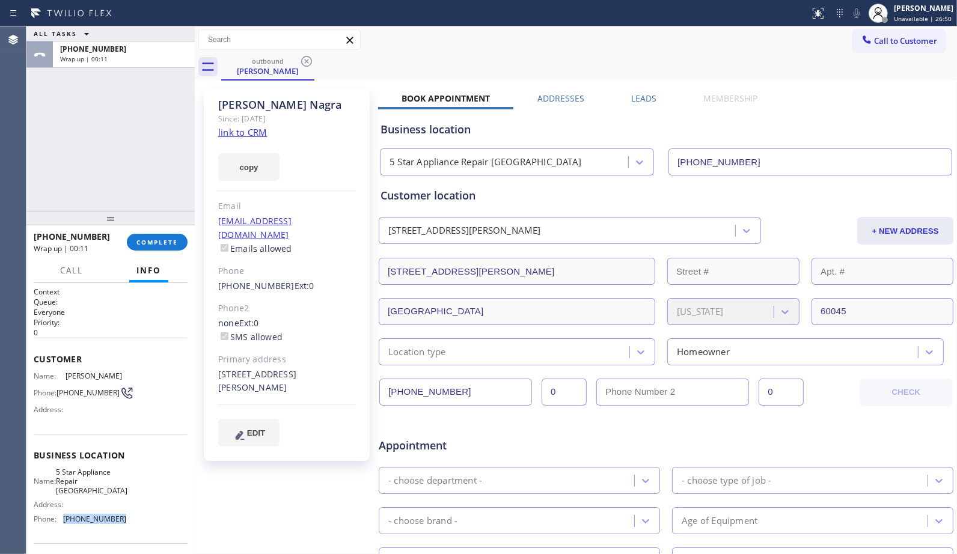
drag, startPoint x: 122, startPoint y: 511, endPoint x: 61, endPoint y: 518, distance: 61.7
click at [61, 518] on div "Name: 5 Star Appliance Repair Chicago Address: Phone: (312) 634-6488" at bounding box center [111, 498] width 154 height 61
copy div "(312) 634-6488"
drag, startPoint x: 97, startPoint y: 236, endPoint x: 34, endPoint y: 236, distance: 62.5
click at [34, 236] on div "+13056132161" at bounding box center [76, 236] width 85 height 11
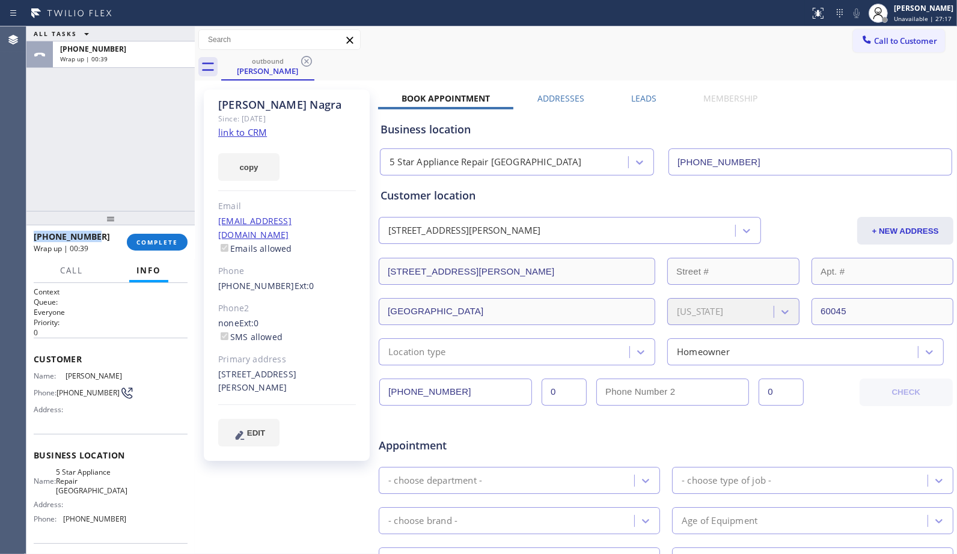
copy span "+13056132161"
drag, startPoint x: 165, startPoint y: 229, endPoint x: 165, endPoint y: 241, distance: 12.6
click at [165, 231] on div "ALL TASKS ALL TASKS ACTIVE TASKS TASKS IN WRAP UP +13056132161 Wrap up | 03:18 …" at bounding box center [110, 290] width 168 height 528
click at [165, 241] on span "COMPLETE" at bounding box center [157, 245] width 41 height 8
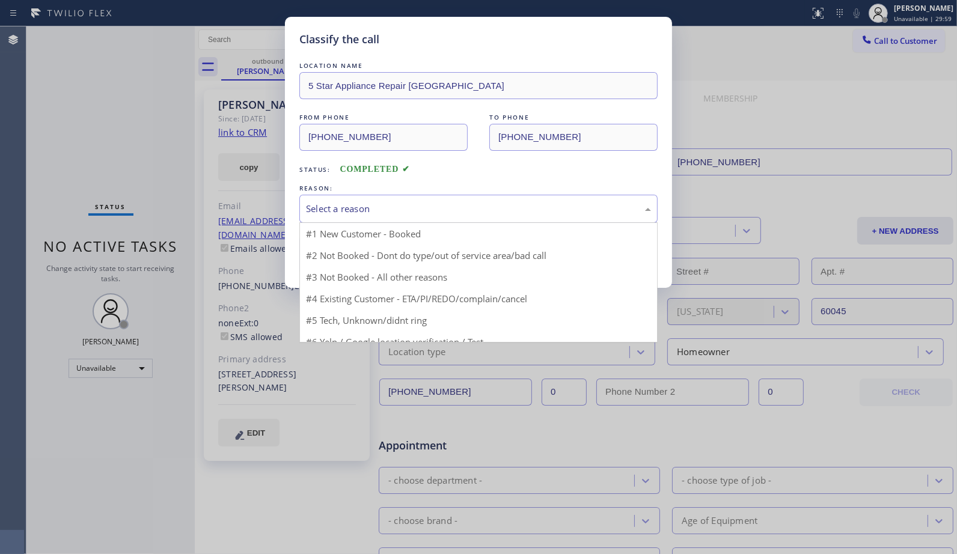
click at [448, 212] on div "Select a reason" at bounding box center [478, 209] width 345 height 14
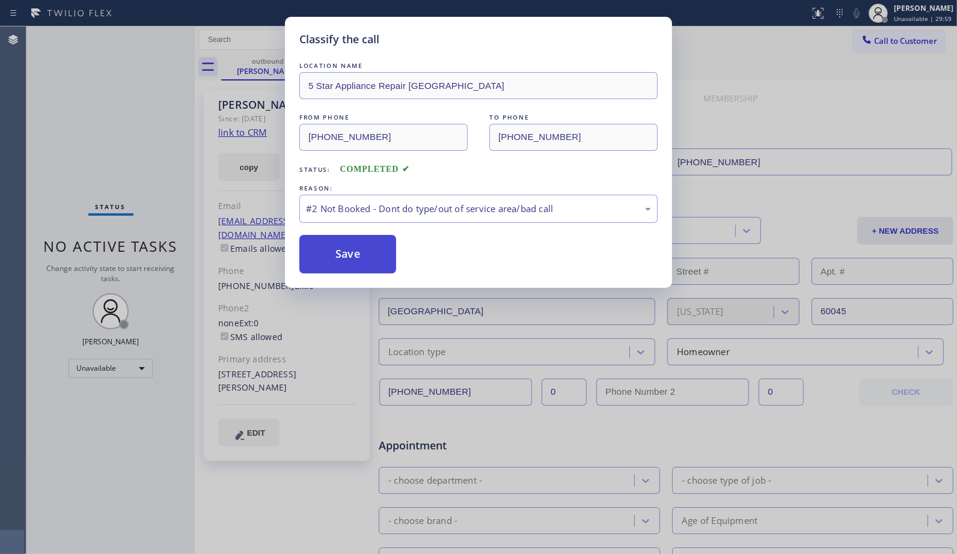
click at [346, 253] on button "Save" at bounding box center [347, 254] width 97 height 38
